Goal: Find specific page/section: Find specific page/section

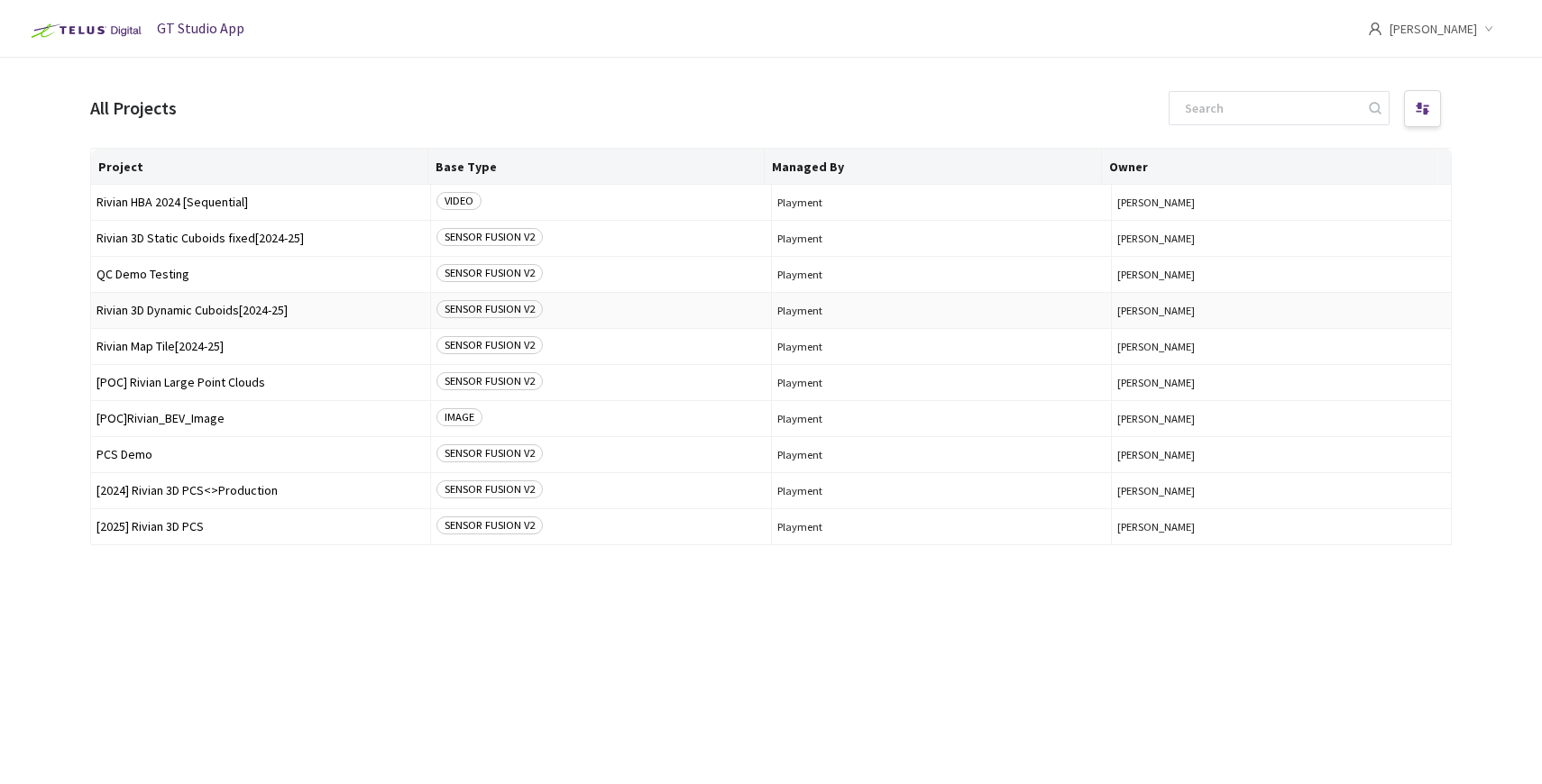
click at [251, 314] on span "Rivian 3D Dynamic Cuboids[2024-25]" at bounding box center [260, 311] width 328 height 13
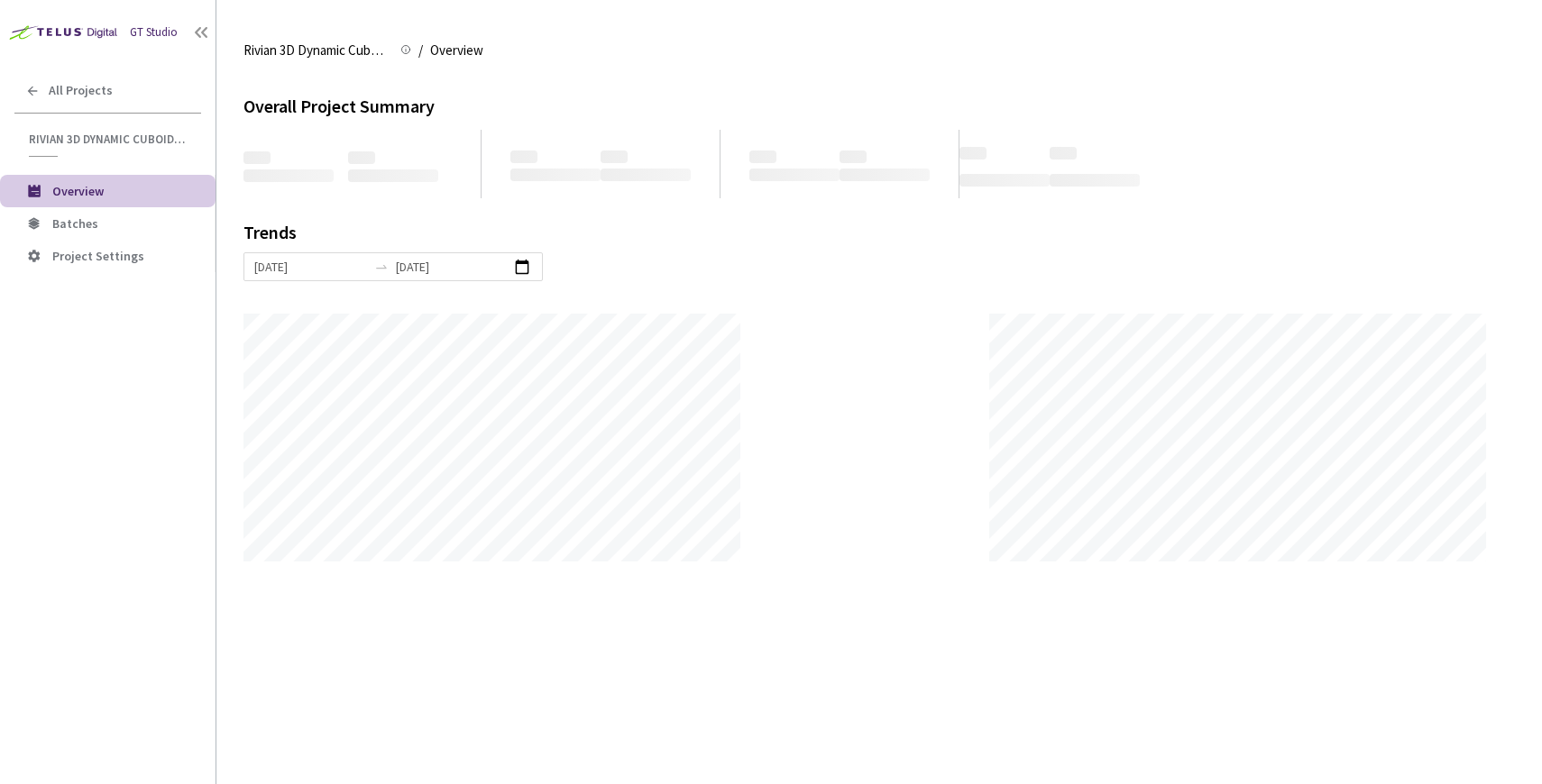
scroll to position [784, 1542]
click at [138, 225] on span "Batches" at bounding box center [126, 224] width 149 height 15
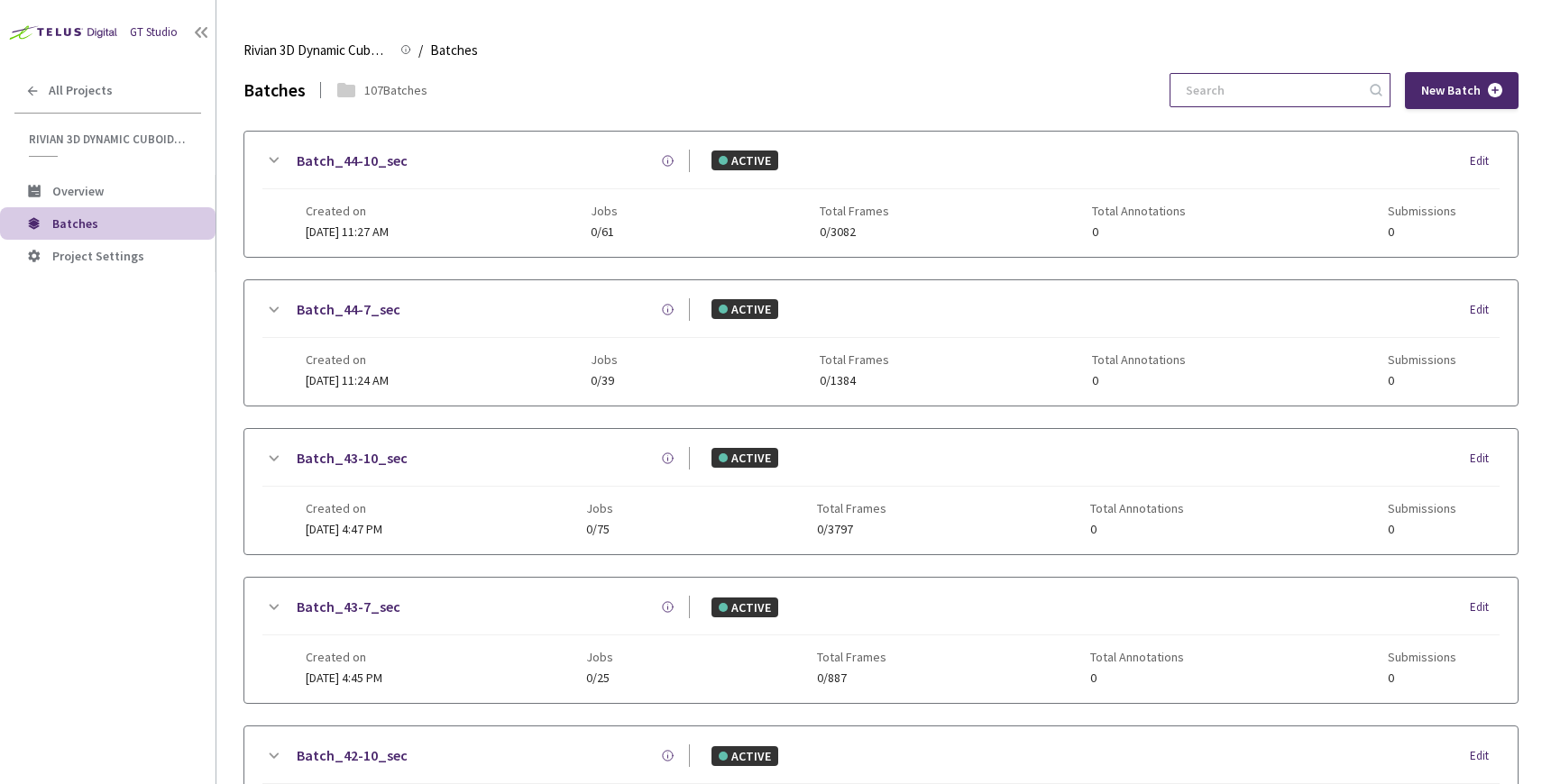
click at [1298, 91] on input at bounding box center [1271, 90] width 192 height 33
click at [1328, 94] on input "40" at bounding box center [1271, 90] width 192 height 33
type input "4"
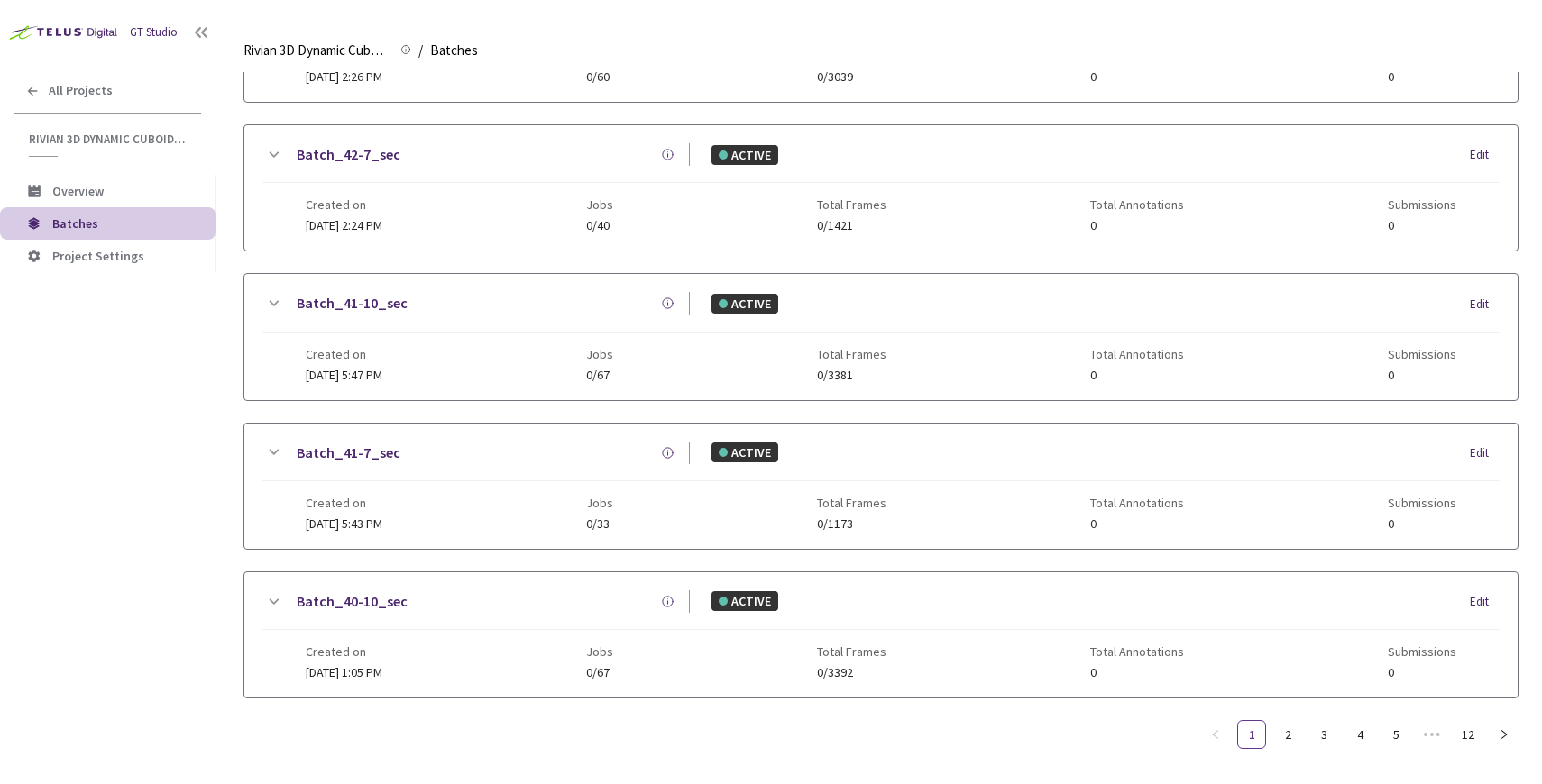
scroll to position [756, 0]
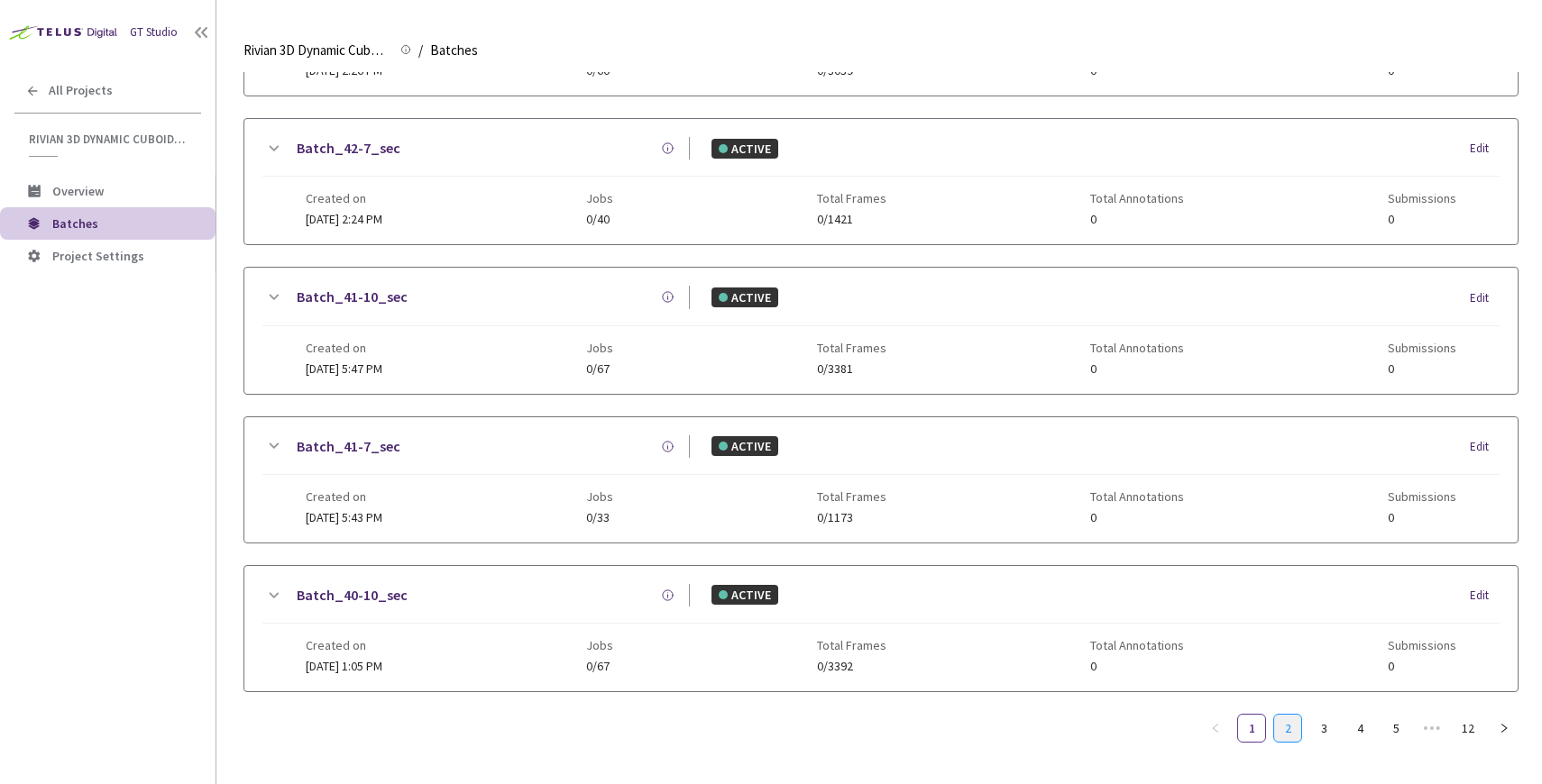
click at [1282, 734] on link "2" at bounding box center [1287, 728] width 27 height 27
click at [1328, 733] on link "3" at bounding box center [1323, 728] width 27 height 27
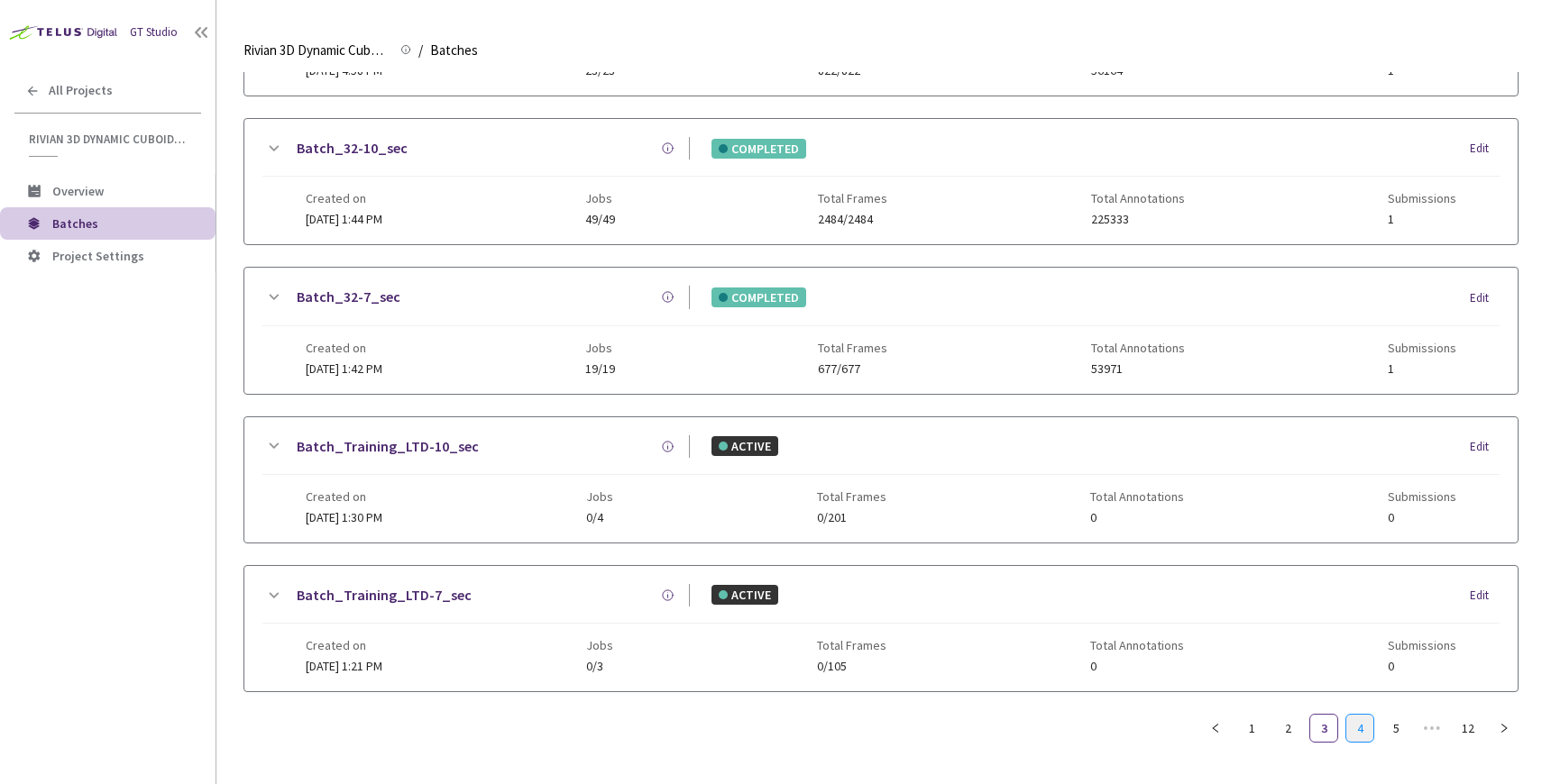
click at [1364, 731] on link "4" at bounding box center [1360, 728] width 27 height 27
